Goal: Entertainment & Leisure: Consume media (video, audio)

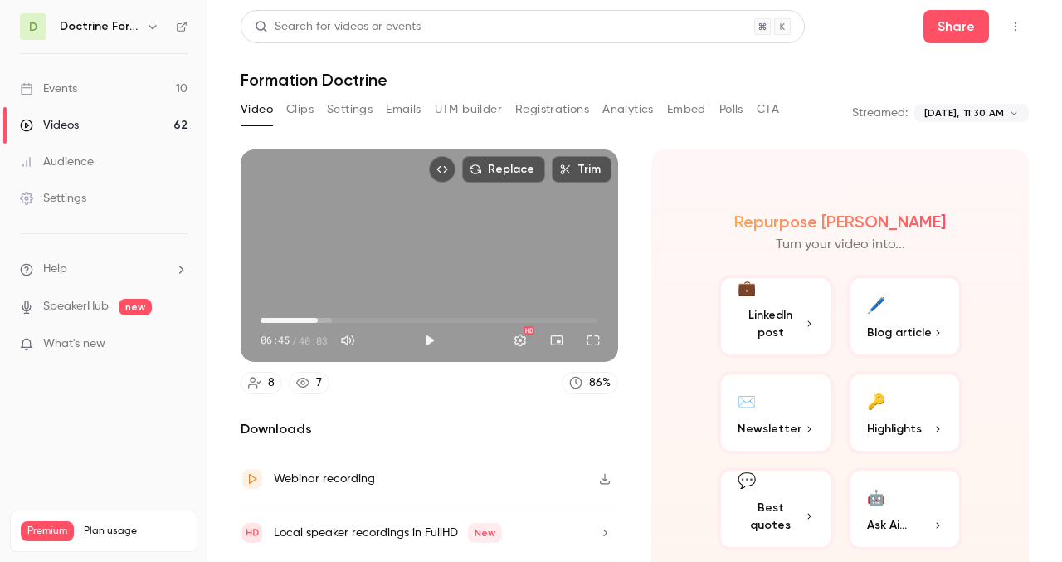
click at [431, 342] on button "Play" at bounding box center [429, 340] width 33 height 33
click at [294, 320] on span "06:49" at bounding box center [429, 320] width 338 height 27
click at [299, 320] on span "04:37" at bounding box center [299, 320] width 5 height 5
click at [289, 320] on span "03:20" at bounding box center [429, 320] width 338 height 27
click at [586, 342] on button "Full screen" at bounding box center [593, 340] width 33 height 33
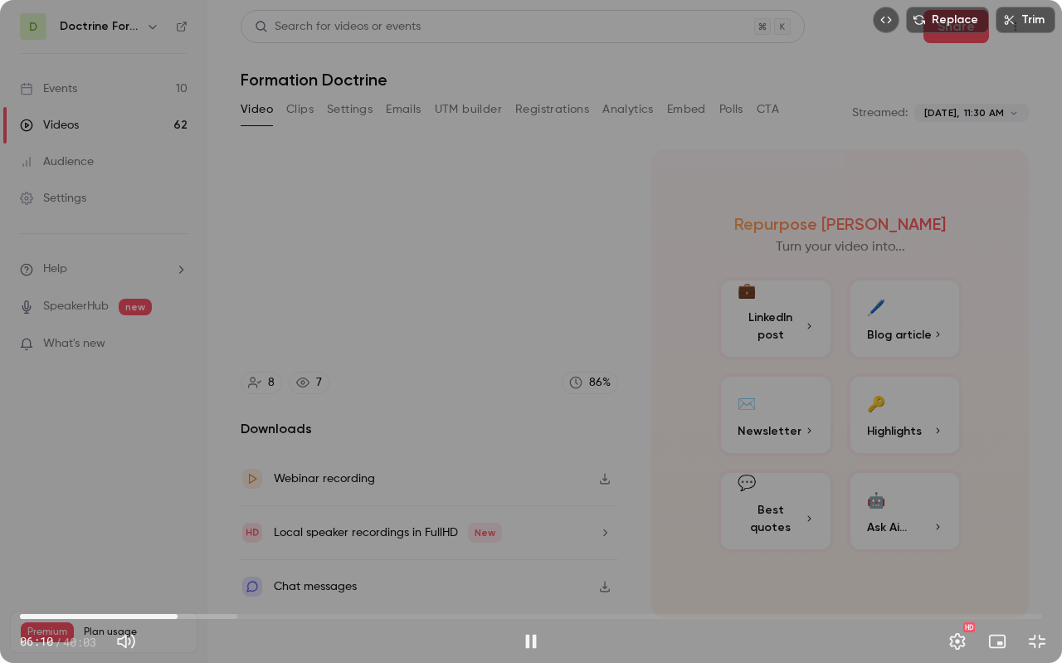
click at [453, 521] on div "Replace Trim 06:10 06:10 / 40:03 HD" at bounding box center [531, 331] width 1062 height 663
click at [533, 561] on button "Play" at bounding box center [530, 641] width 33 height 33
click at [965, 561] on button "Settings" at bounding box center [957, 641] width 33 height 33
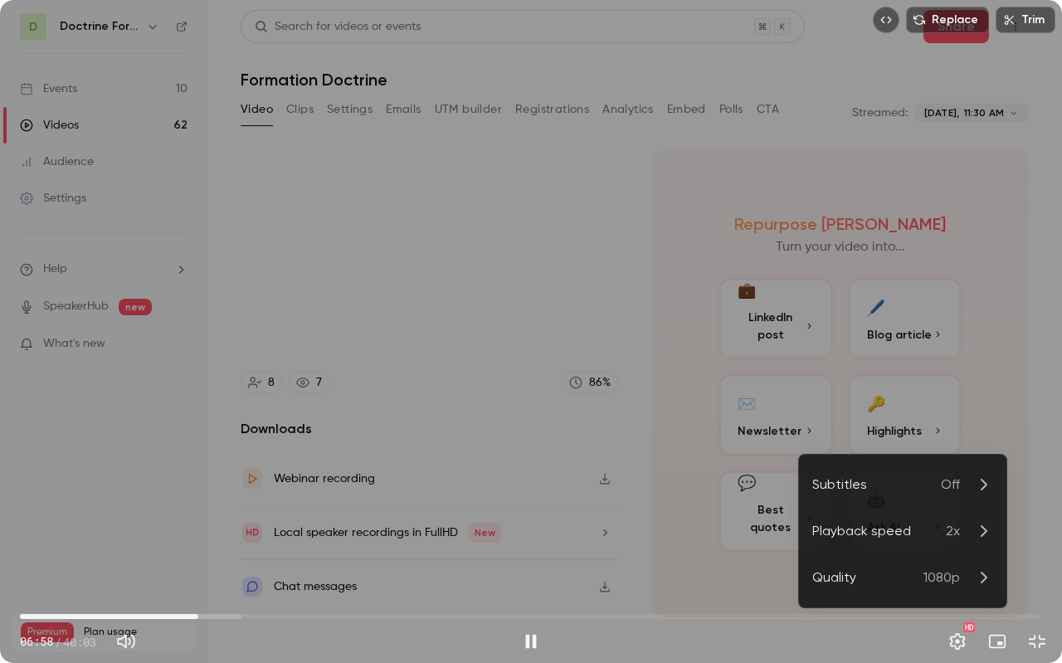
click at [917, 529] on div "Playback speed" at bounding box center [879, 531] width 134 height 20
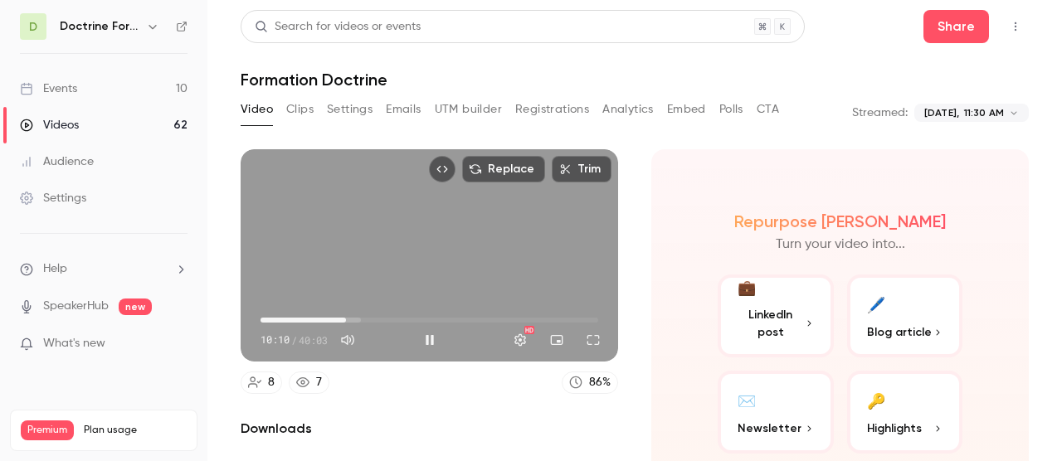
click at [450, 250] on div "Replace Trim 10:10 10:10 / 40:03 HD" at bounding box center [429, 255] width 377 height 212
click at [396, 245] on div "Replace Trim 10:11 10:11 / 40:03 HD" at bounding box center [429, 255] width 377 height 212
click at [599, 340] on button "Full screen" at bounding box center [593, 340] width 33 height 33
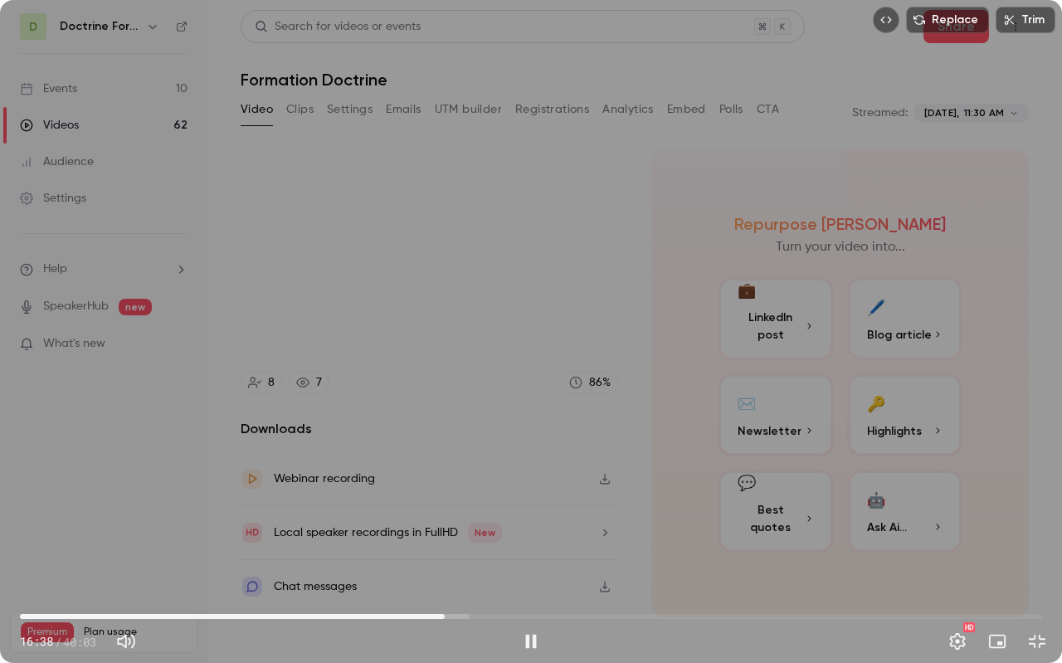
click at [445, 561] on span "16:38" at bounding box center [531, 616] width 1022 height 27
click at [464, 561] on span "16:39" at bounding box center [531, 616] width 1022 height 27
click at [479, 561] on span "18:00" at bounding box center [531, 616] width 1022 height 27
click at [516, 561] on span "19:26" at bounding box center [531, 616] width 1022 height 27
click at [504, 561] on span "18:59" at bounding box center [531, 616] width 1022 height 27
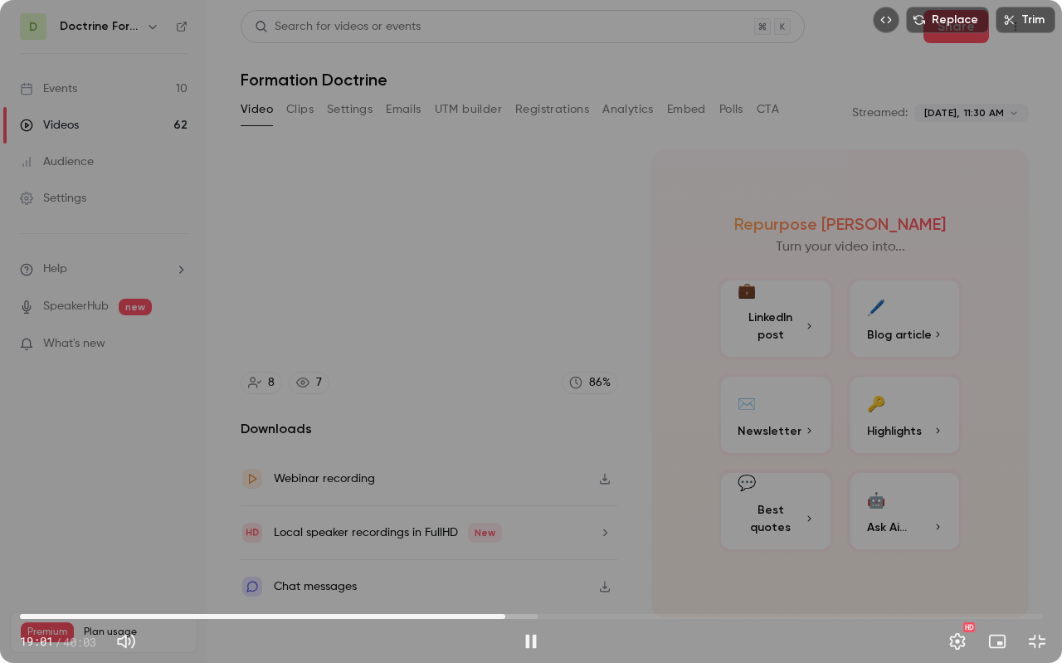
click at [494, 561] on span "19:01" at bounding box center [531, 616] width 1022 height 27
click at [567, 561] on span "21:25" at bounding box center [531, 616] width 1022 height 27
click at [578, 561] on span "21:31" at bounding box center [531, 616] width 1022 height 27
click at [589, 561] on span "22:18" at bounding box center [531, 616] width 1022 height 27
click at [601, 561] on span "22:19" at bounding box center [531, 616] width 1022 height 27
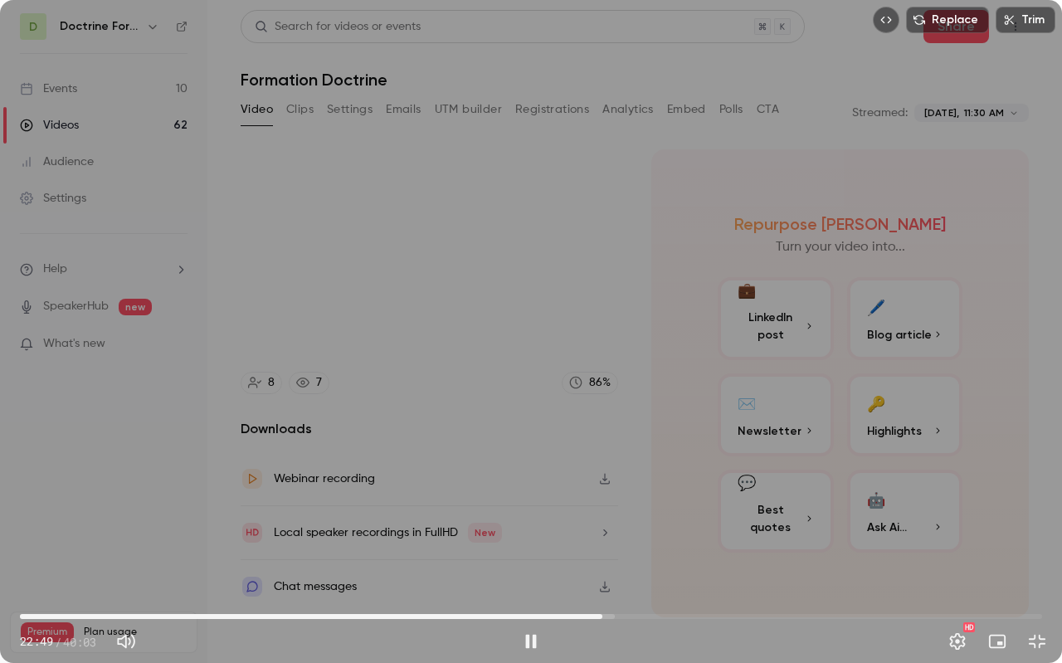
click at [613, 561] on span "22:49" at bounding box center [531, 616] width 1022 height 27
click at [621, 561] on span "23:34" at bounding box center [621, 616] width 5 height 5
click at [629, 561] on span "23:51" at bounding box center [628, 616] width 5 height 5
click at [654, 561] on span "25:11" at bounding box center [531, 616] width 1022 height 27
click at [780, 561] on span "28:46" at bounding box center [531, 616] width 1022 height 27
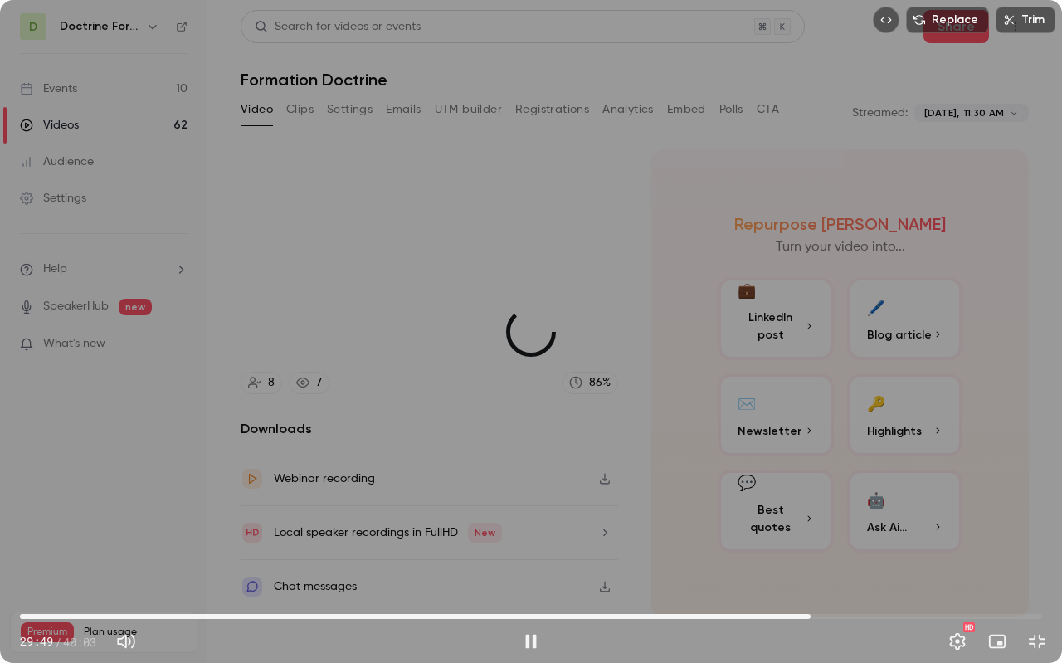
click at [810, 561] on span "30:59" at bounding box center [531, 616] width 1022 height 27
click at [532, 561] on button "Pause" at bounding box center [530, 641] width 33 height 33
click at [1043, 561] on button "Exit full screen" at bounding box center [1036, 641] width 33 height 33
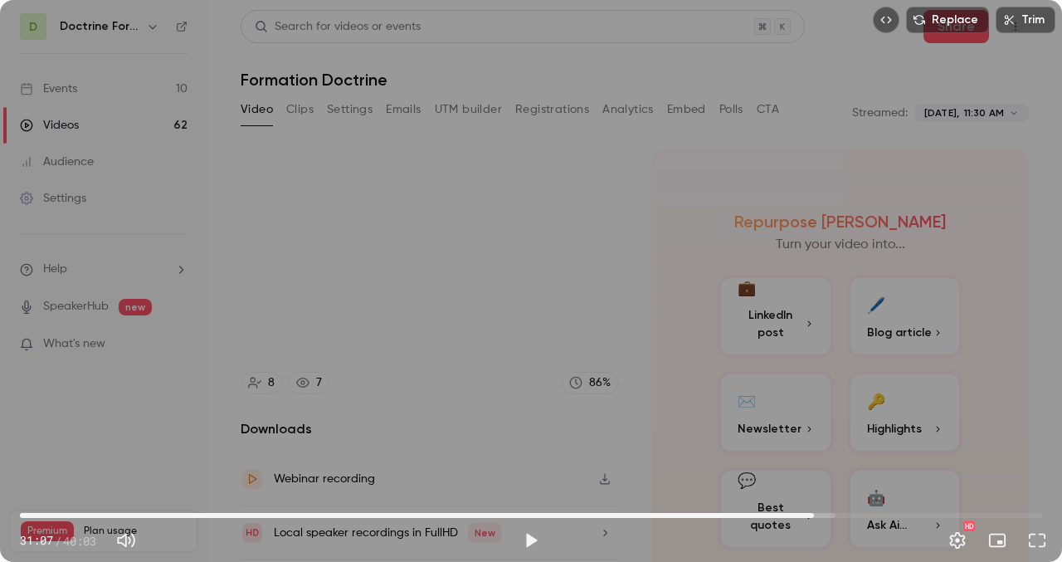
type input "******"
